Goal: Transaction & Acquisition: Purchase product/service

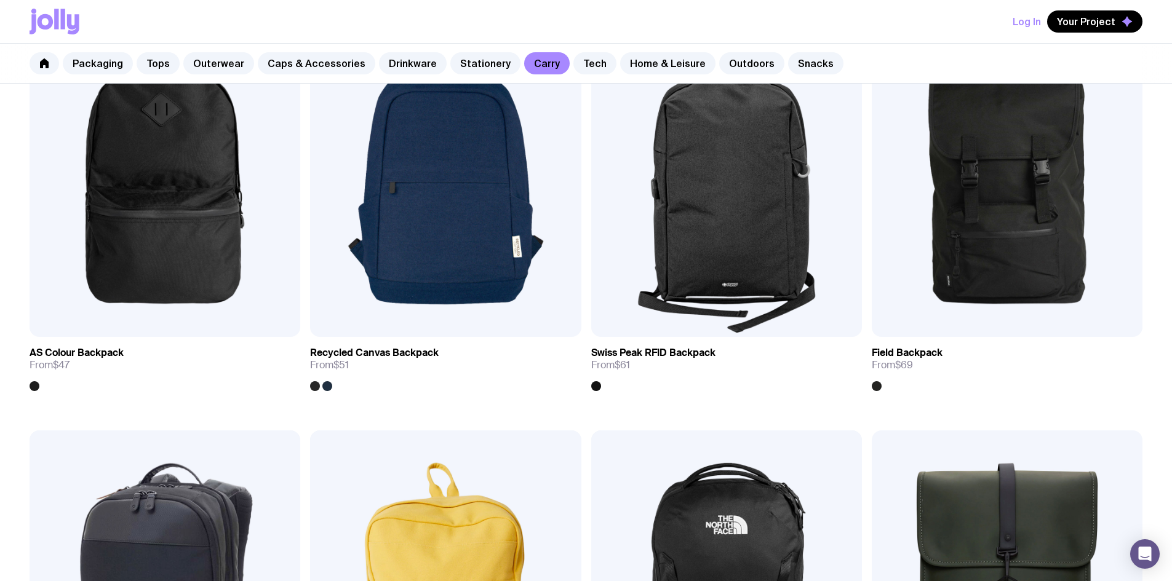
scroll to position [1131, 0]
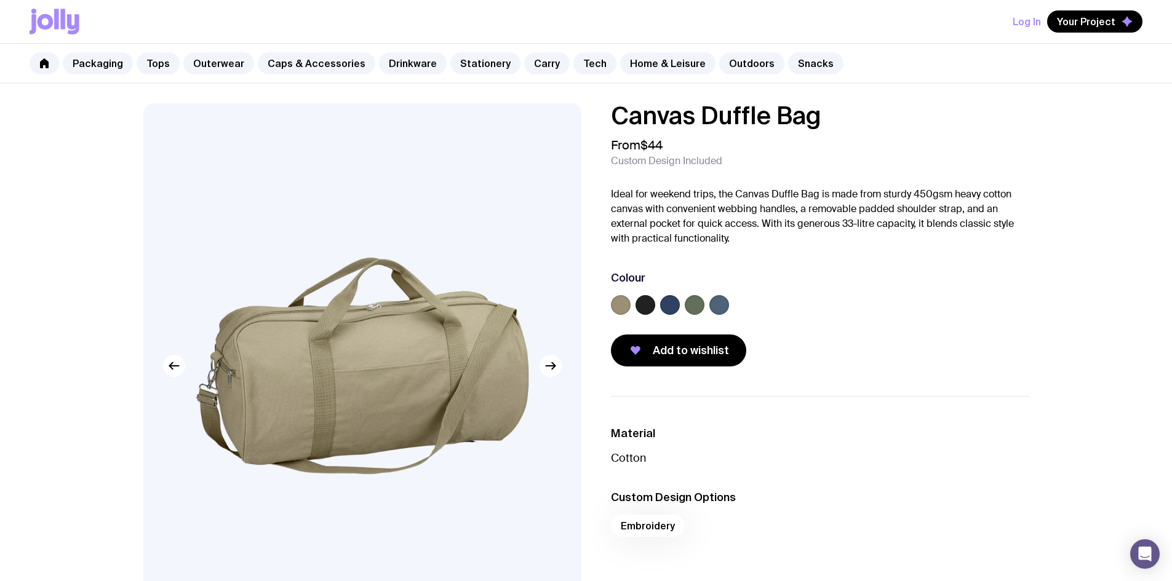
click at [672, 299] on label at bounding box center [670, 305] width 20 height 20
click at [0, 0] on input "radio" at bounding box center [0, 0] width 0 height 0
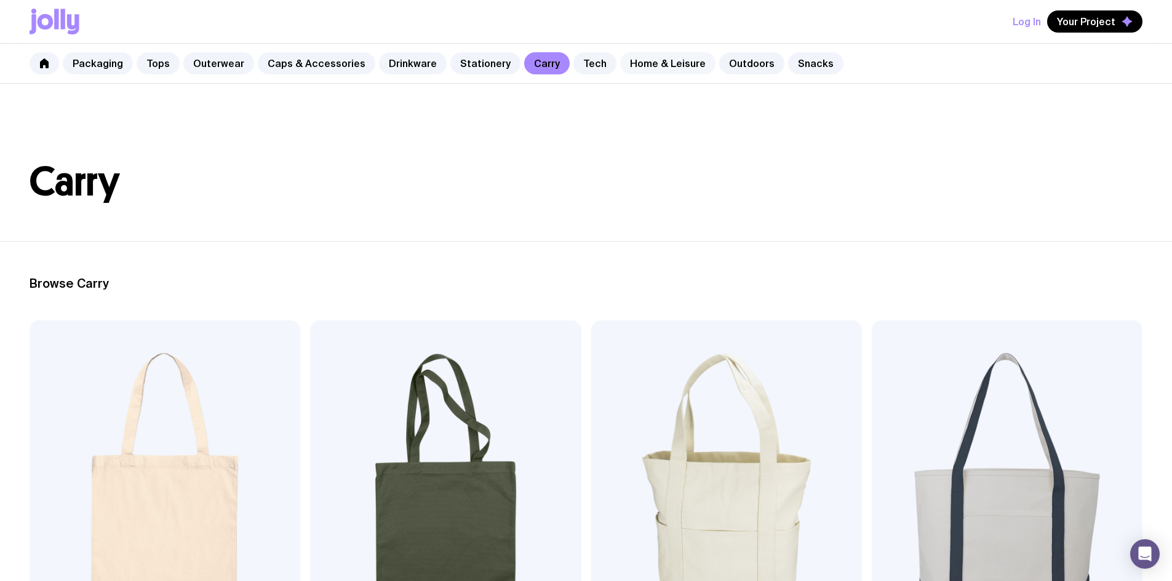
click at [633, 66] on link "Home & Leisure" at bounding box center [667, 63] width 95 height 22
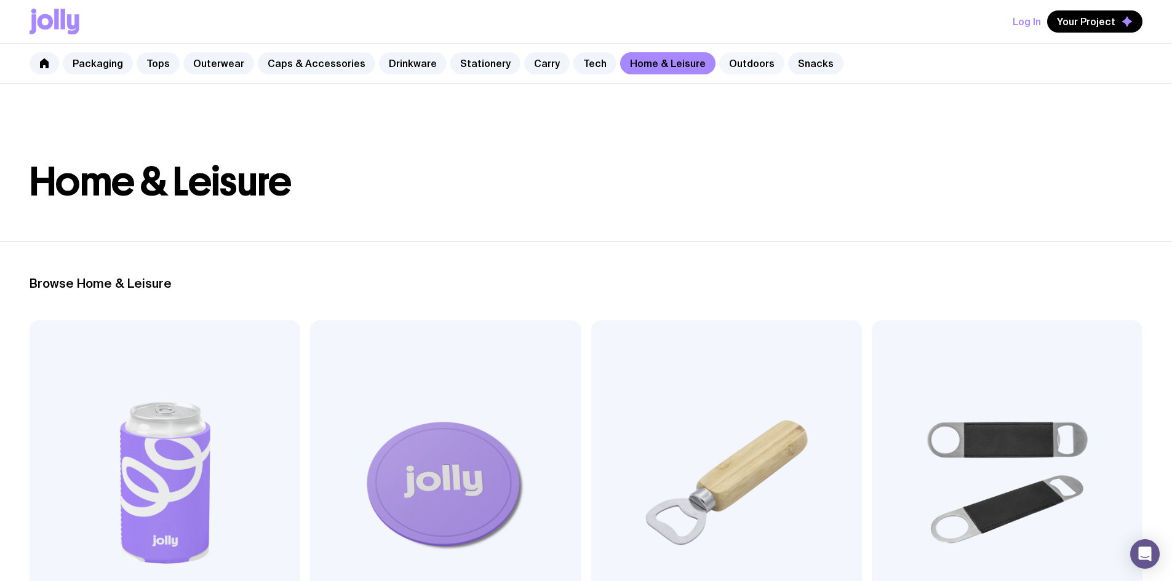
click at [721, 57] on link "Outdoors" at bounding box center [751, 63] width 65 height 22
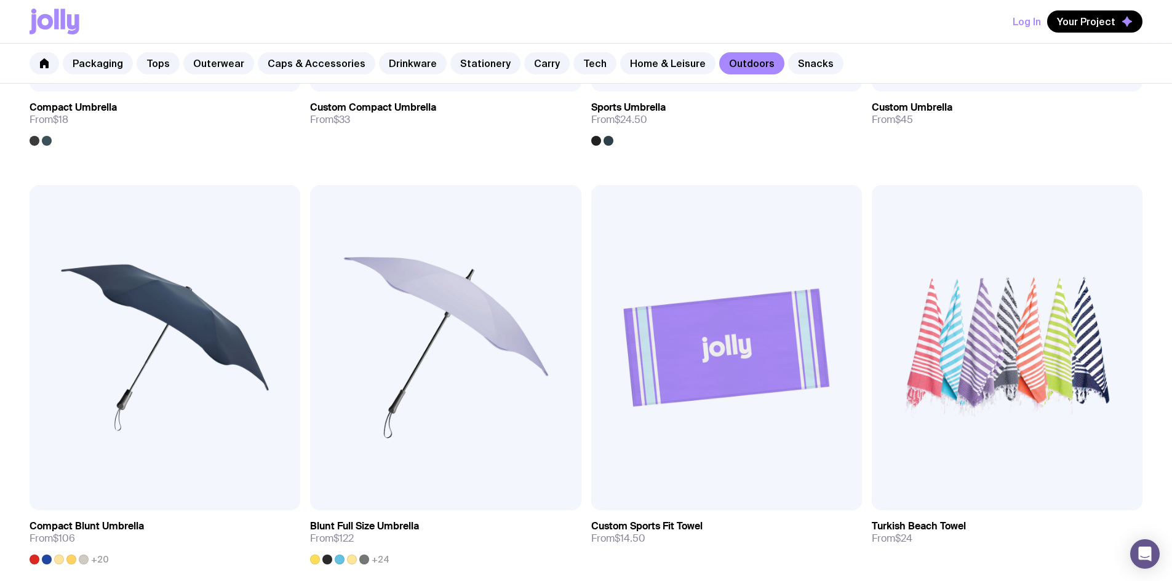
scroll to position [738, 0]
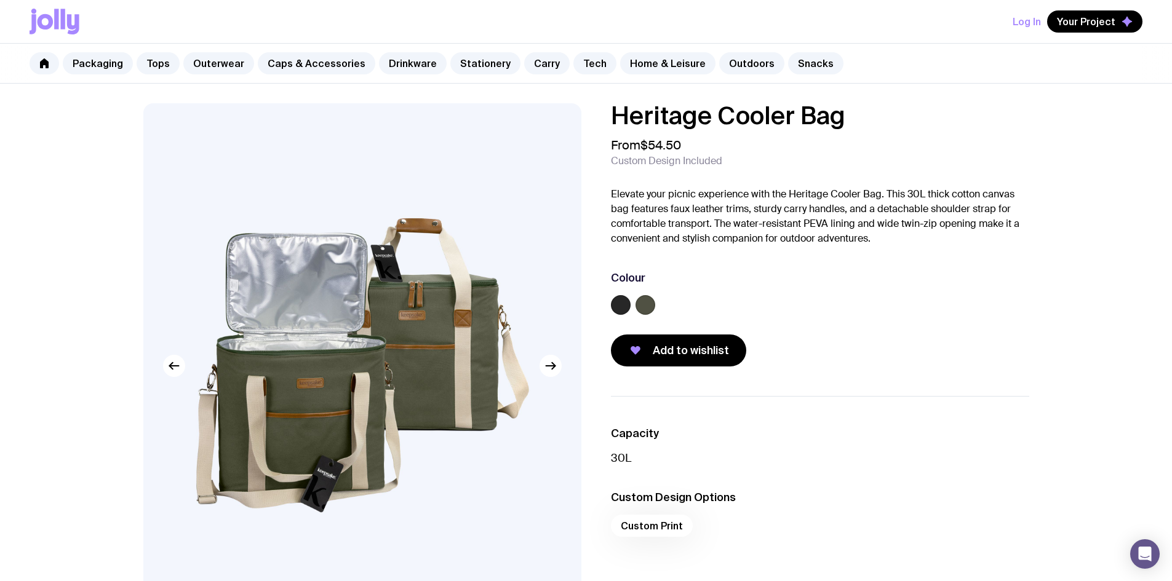
click at [616, 312] on label at bounding box center [621, 305] width 20 height 20
click at [0, 0] on input "radio" at bounding box center [0, 0] width 0 height 0
